Goal: Communication & Community: Share content

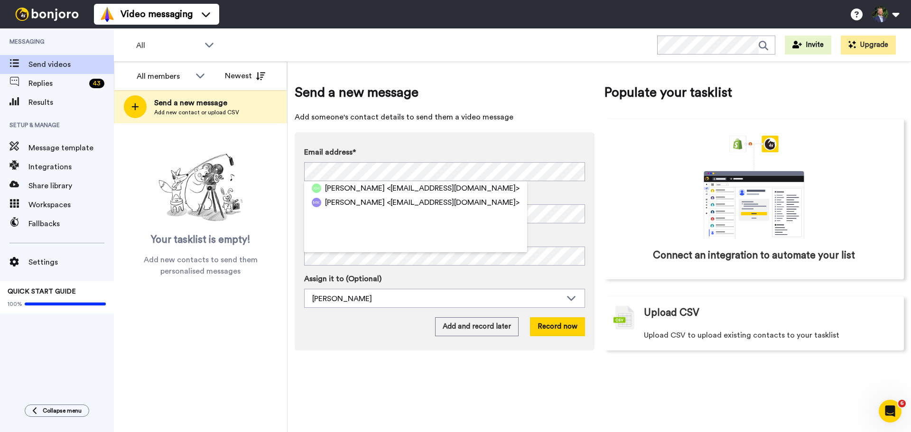
click at [411, 187] on span "<kirstieholden@outlook.com>" at bounding box center [453, 188] width 133 height 11
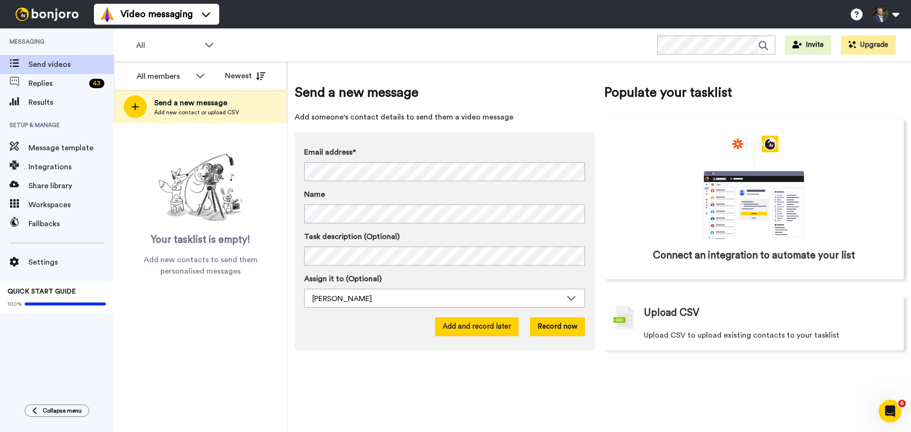
click at [490, 298] on button "Add and record later" at bounding box center [477, 327] width 84 height 19
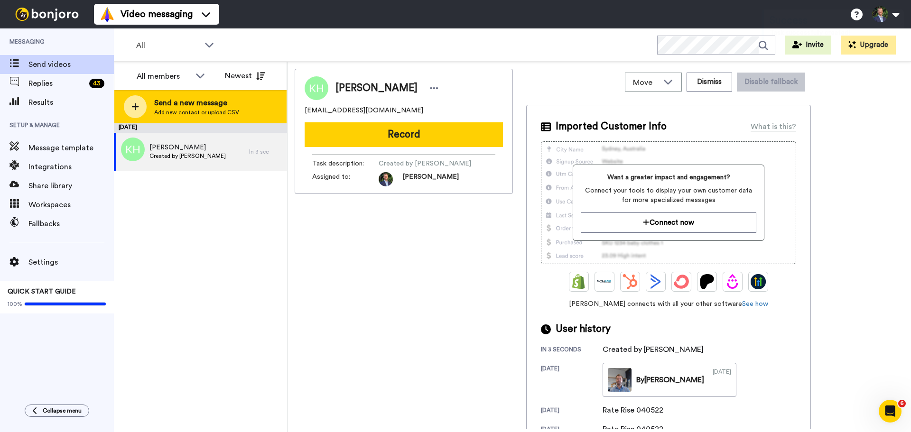
click at [135, 104] on icon at bounding box center [135, 106] width 7 height 7
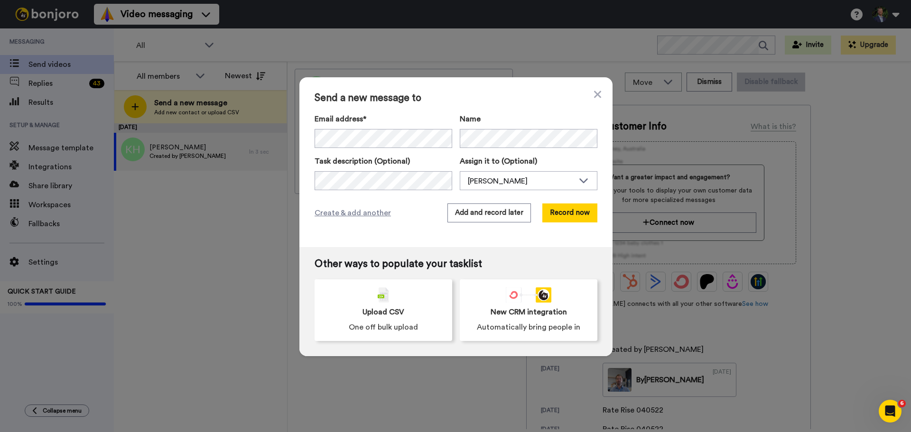
click at [329, 128] on div "Email address*" at bounding box center [384, 130] width 138 height 35
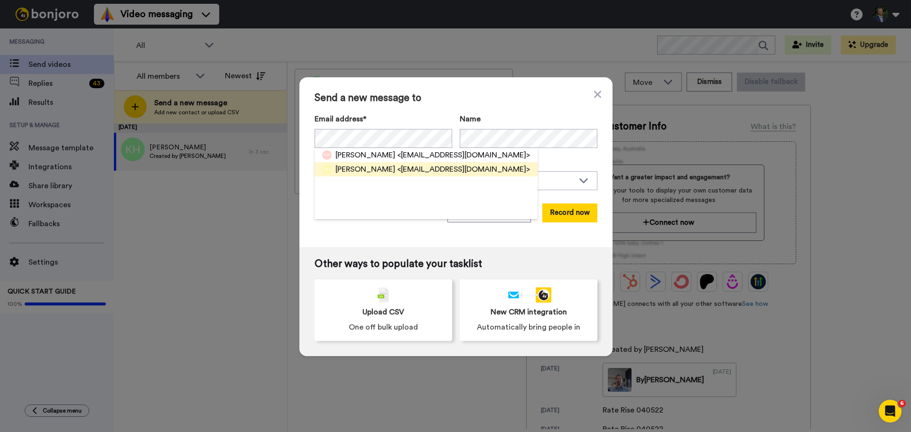
click at [367, 168] on span "[PERSON_NAME]" at bounding box center [366, 169] width 60 height 11
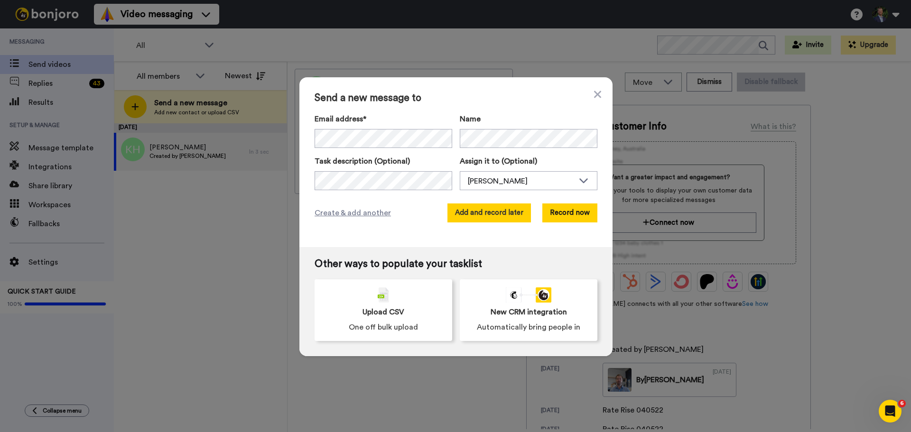
click at [490, 213] on button "Add and record later" at bounding box center [490, 213] width 84 height 19
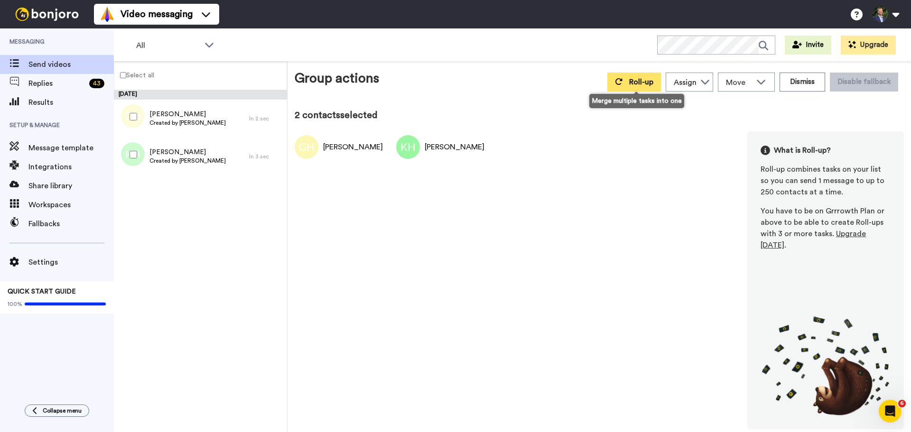
click at [490, 88] on button "Roll-up" at bounding box center [634, 82] width 54 height 19
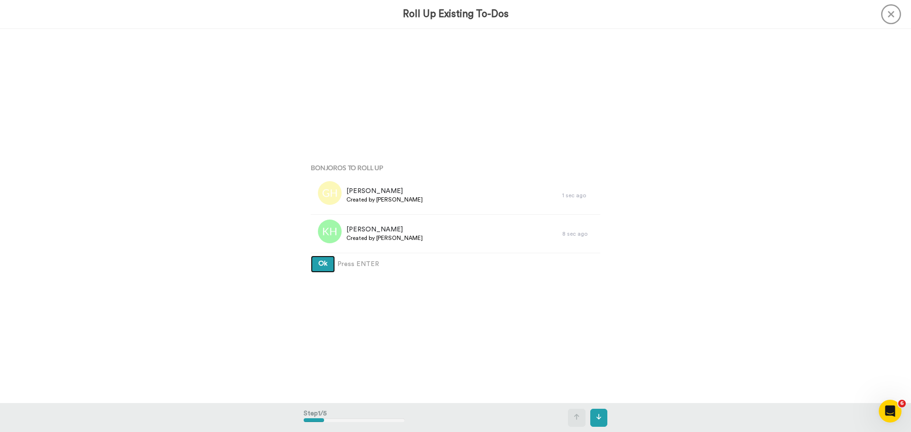
click at [311, 256] on button "Ok" at bounding box center [323, 264] width 24 height 17
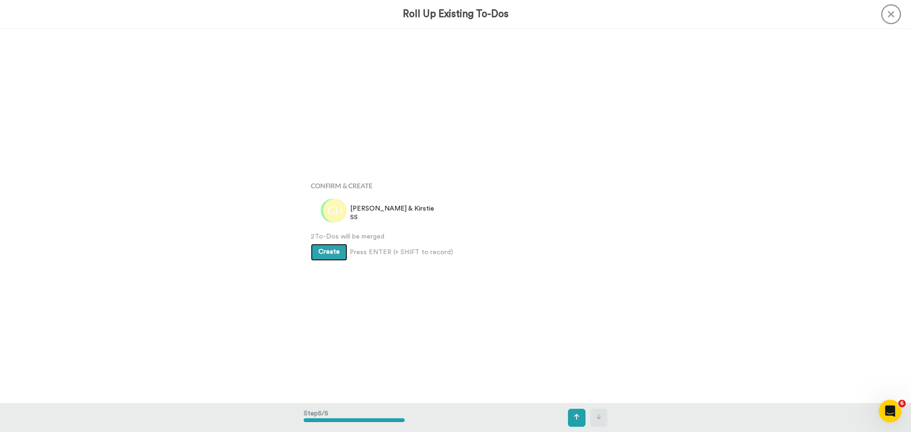
scroll to position [1499, 0]
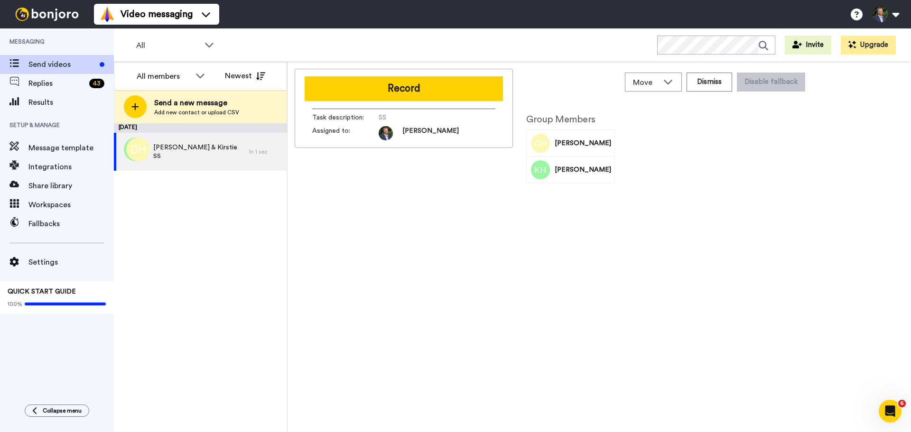
click at [394, 87] on button "Record" at bounding box center [404, 88] width 198 height 25
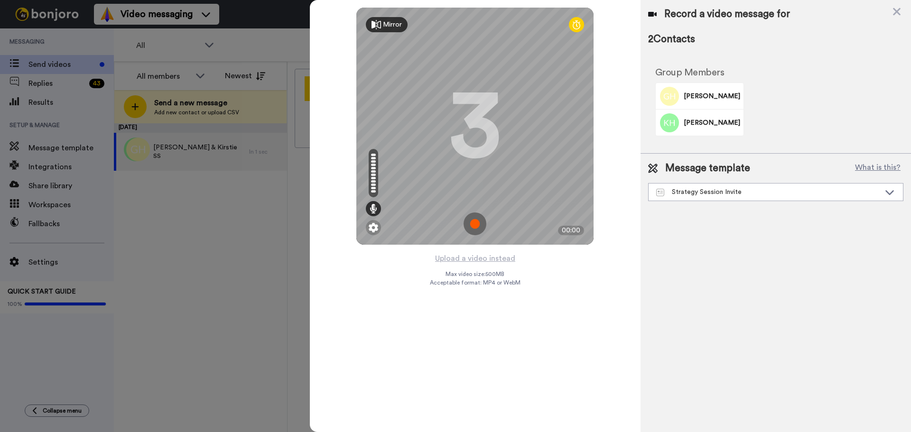
click at [470, 215] on img at bounding box center [475, 224] width 23 height 23
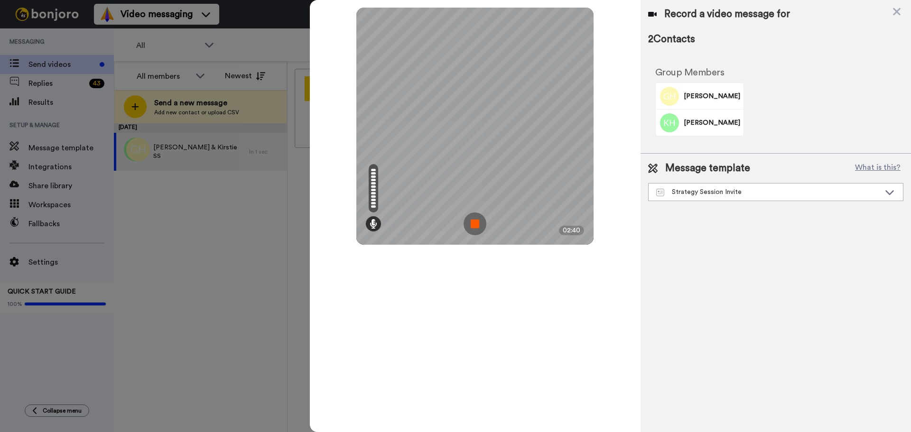
click at [469, 225] on img at bounding box center [475, 224] width 23 height 23
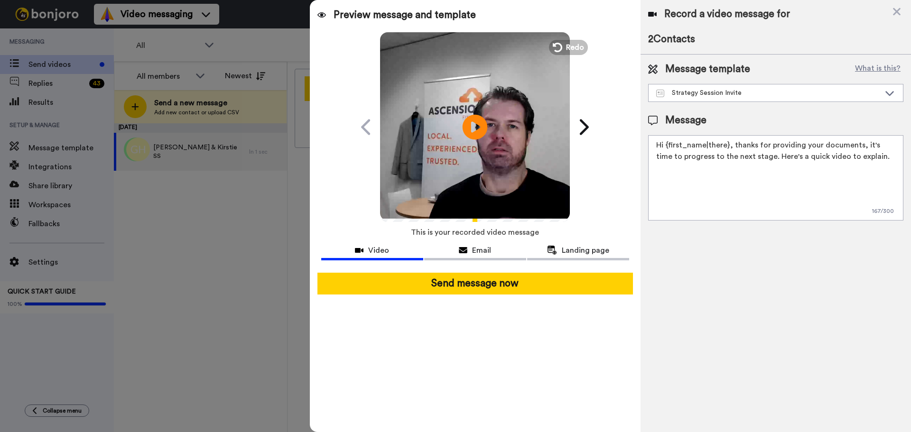
click at [480, 131] on icon at bounding box center [475, 126] width 25 height 25
click at [479, 89] on video at bounding box center [475, 126] width 190 height 190
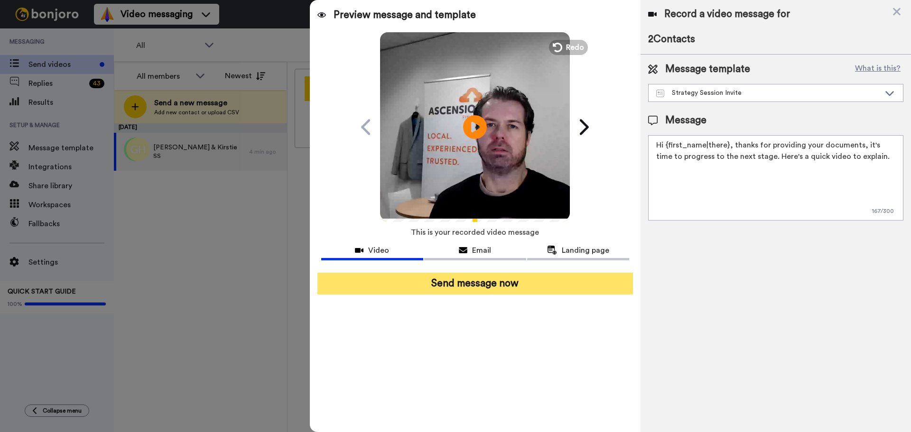
click at [470, 286] on button "Send message now" at bounding box center [476, 284] width 316 height 22
